Goal: Communication & Community: Connect with others

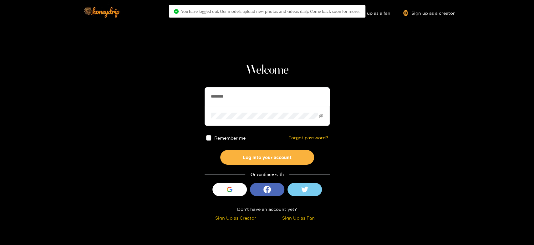
drag, startPoint x: 242, startPoint y: 94, endPoint x: 175, endPoint y: 95, distance: 67.0
click at [175, 95] on section "Welcome ******** Remember me Forgot password? Log into your account Or continue…" at bounding box center [267, 111] width 534 height 223
paste input "*****"
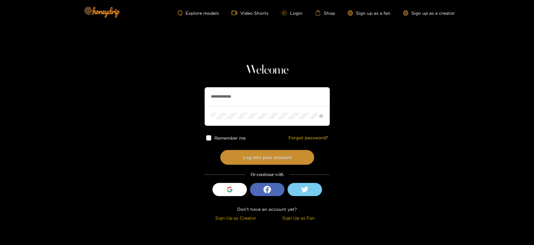
type input "**********"
click at [251, 154] on button "Log into your account" at bounding box center [267, 157] width 94 height 15
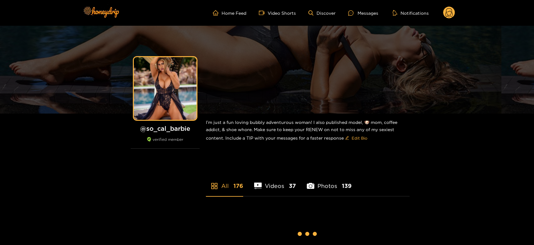
click at [371, 11] on div "Messages" at bounding box center [363, 12] width 30 height 7
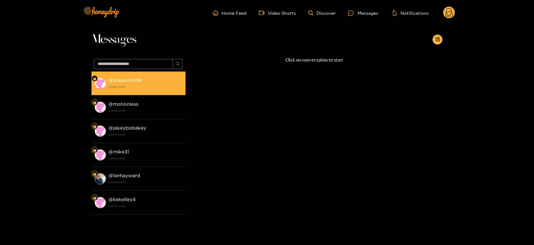
click at [144, 86] on strong "[DATE] 09:45" at bounding box center [145, 87] width 74 height 6
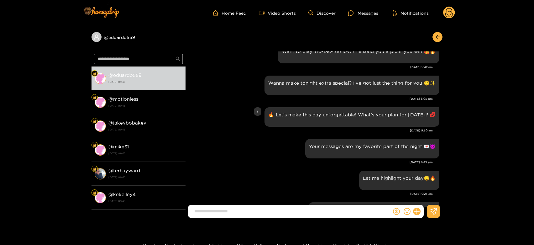
scroll to position [615, 0]
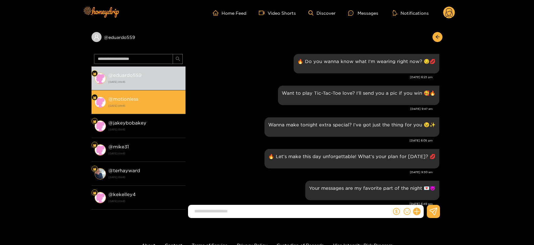
click at [175, 101] on div "@ motionless [DATE] 09:45" at bounding box center [145, 102] width 74 height 14
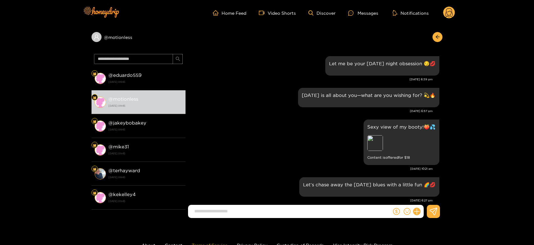
scroll to position [755, 0]
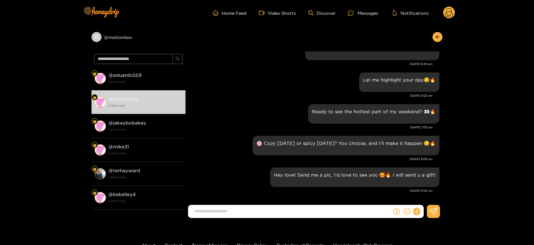
click at [62, 127] on div "@ motionless @ eduardo559 [DATE] 09:45 @ motionless [DATE] 09:45 @ jakeybobakey…" at bounding box center [267, 124] width 534 height 197
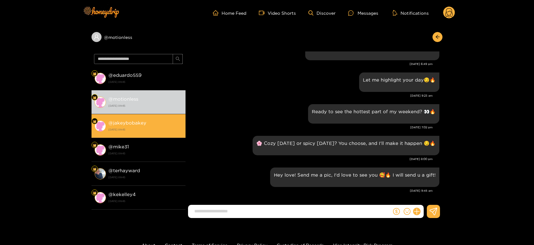
click at [147, 128] on strong "[DATE] 09:45" at bounding box center [145, 129] width 74 height 6
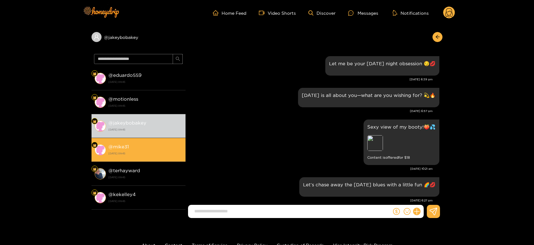
click at [148, 152] on strong "[DATE] 09:45" at bounding box center [145, 153] width 74 height 6
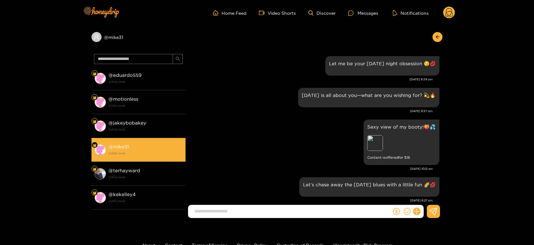
scroll to position [755, 0]
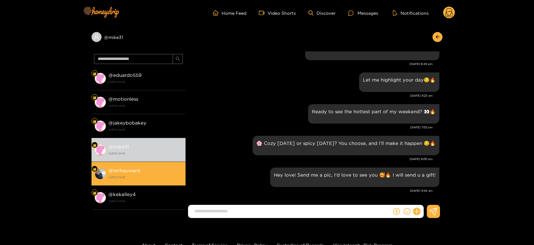
click at [147, 163] on li "@ terhayward [DATE] 09:45" at bounding box center [138, 174] width 94 height 24
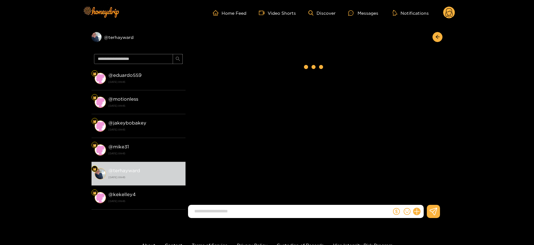
click at [446, 16] on circle at bounding box center [449, 13] width 12 height 12
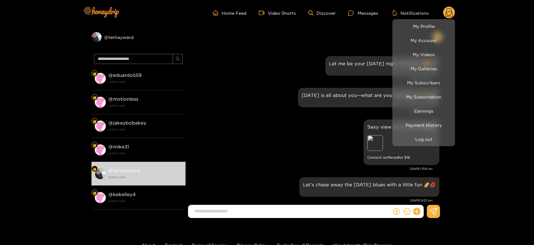
scroll to position [755, 0]
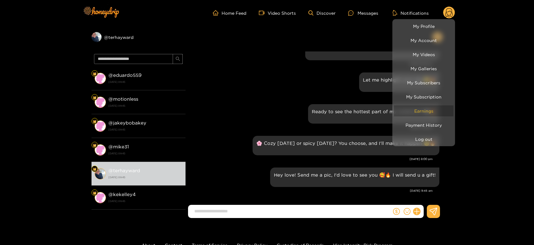
click at [423, 112] on link "Earnings" at bounding box center [423, 110] width 59 height 11
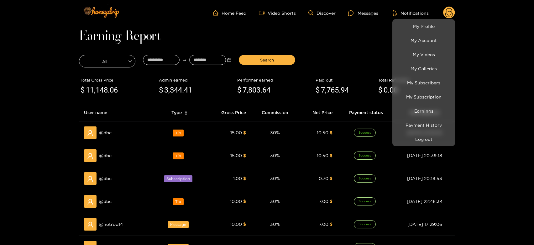
click at [108, 133] on div at bounding box center [267, 122] width 534 height 245
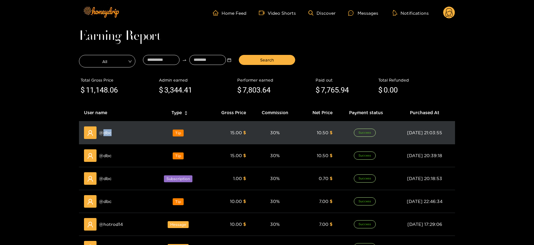
copy span "dbc"
click at [108, 133] on span "@ dbc" at bounding box center [105, 132] width 13 height 7
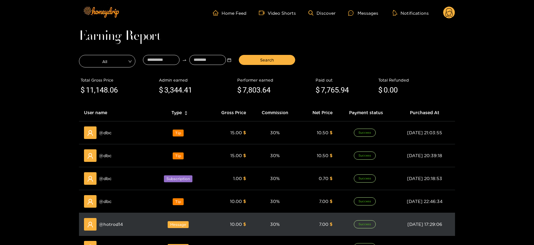
click at [109, 225] on span "@ hotrod14" at bounding box center [111, 223] width 24 height 7
copy span "hotrod14"
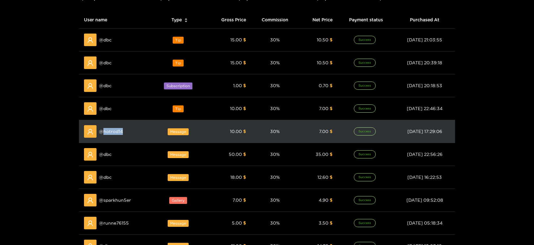
scroll to position [112, 0]
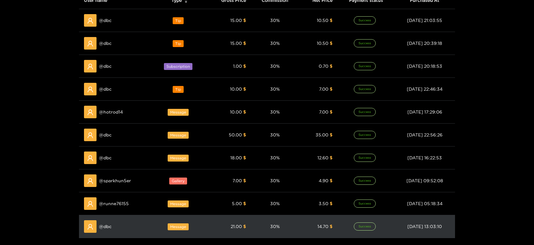
click at [113, 215] on td "@ dbc" at bounding box center [116, 226] width 74 height 23
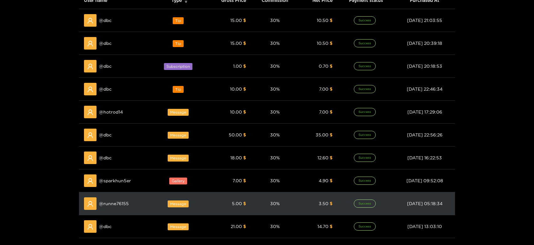
click at [116, 205] on span "@ runne76155" at bounding box center [114, 203] width 30 height 7
copy span "runne76155"
click at [116, 205] on span "@ runne76155" at bounding box center [114, 203] width 30 height 7
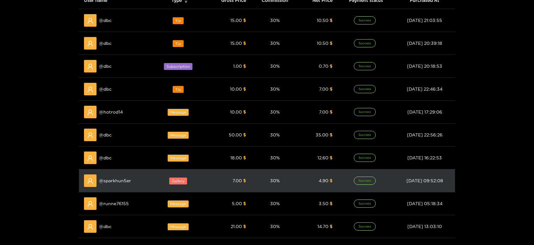
click at [123, 179] on span "@ sparkhun5er" at bounding box center [115, 180] width 32 height 7
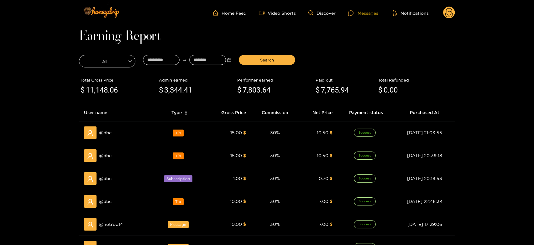
click at [366, 11] on div "Messages" at bounding box center [363, 12] width 30 height 7
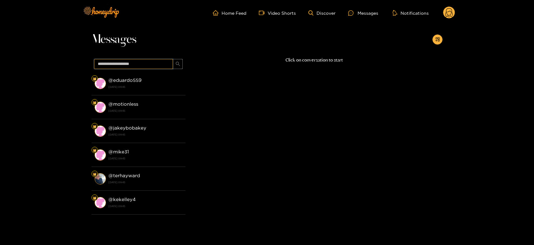
click at [145, 64] on input "text" at bounding box center [133, 64] width 79 height 10
paste input "**********"
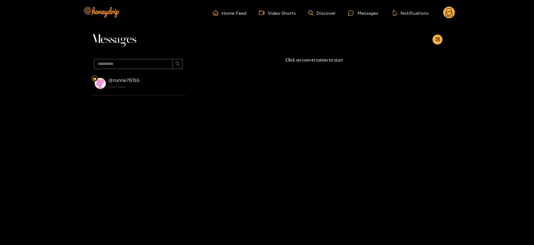
click at [168, 85] on strong "[DATE] 09:45" at bounding box center [145, 87] width 74 height 6
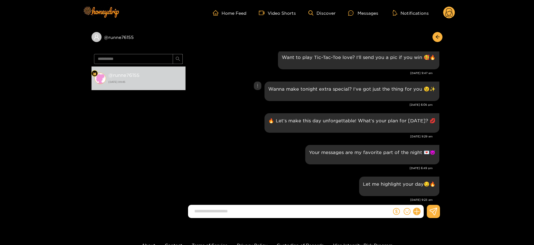
scroll to position [650, 0]
click at [143, 61] on input "**********" at bounding box center [133, 59] width 79 height 10
paste input "text"
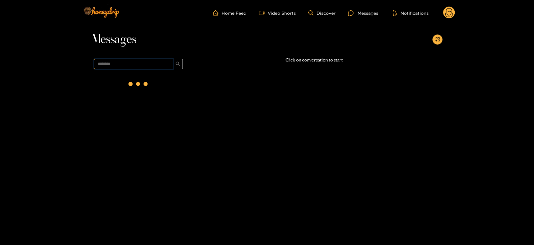
scroll to position [0, 0]
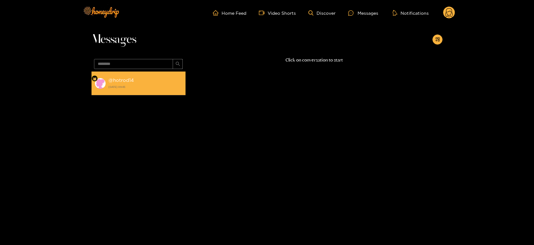
click at [138, 80] on div "@ hotrod14 [DATE] 09:45" at bounding box center [145, 83] width 74 height 14
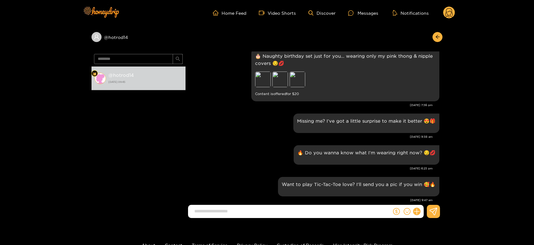
scroll to position [523, 0]
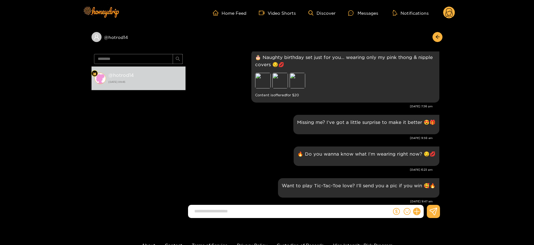
click at [136, 54] on span "********" at bounding box center [138, 59] width 89 height 10
click at [126, 55] on input "********" at bounding box center [133, 59] width 79 height 10
paste input "text"
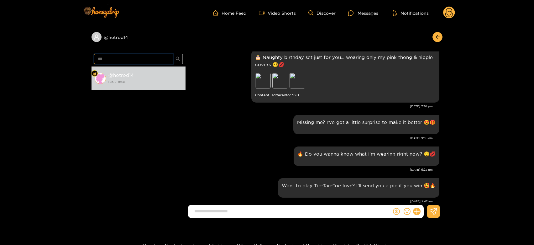
type input "***"
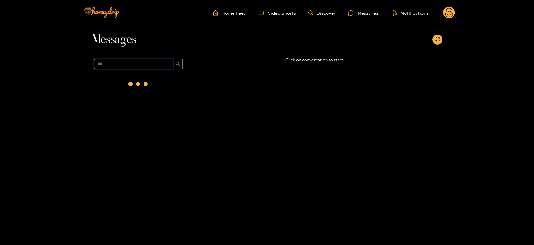
scroll to position [0, 0]
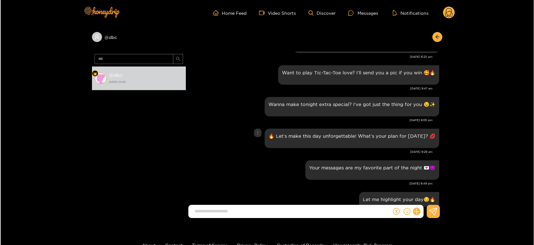
scroll to position [583, 0]
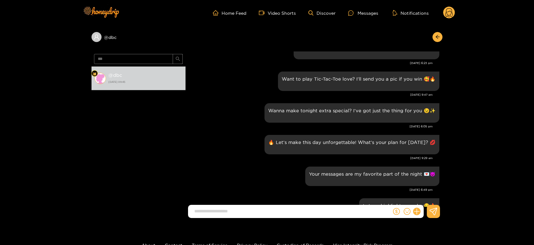
click at [447, 13] on circle at bounding box center [449, 13] width 12 height 12
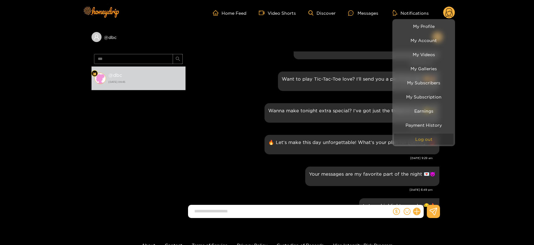
click at [413, 136] on button "Log out" at bounding box center [423, 138] width 59 height 11
